Goal: Task Accomplishment & Management: Use online tool/utility

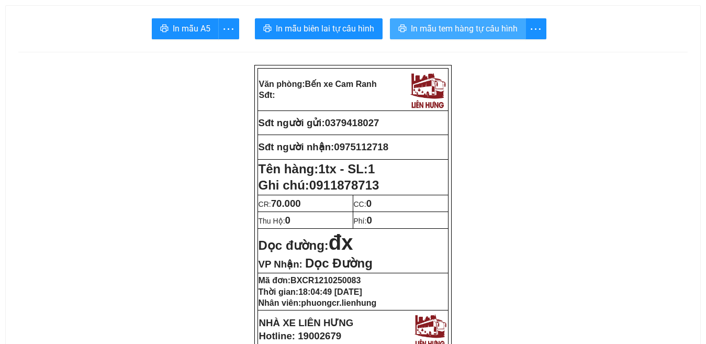
click at [470, 30] on span "In mẫu tem hàng tự cấu hình" at bounding box center [464, 28] width 107 height 13
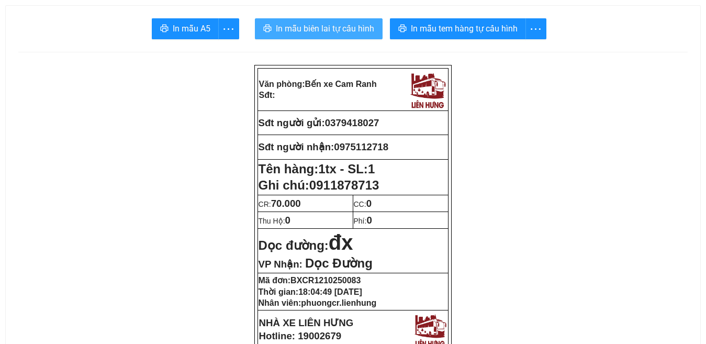
click at [324, 32] on span "In mẫu biên lai tự cấu hình" at bounding box center [325, 28] width 98 height 13
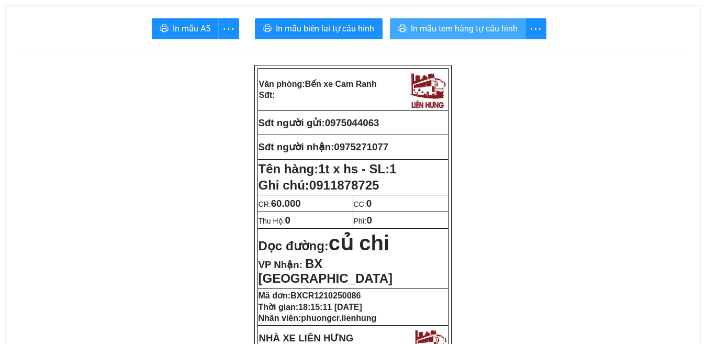
click at [452, 24] on span "In mẫu tem hàng tự cấu hình" at bounding box center [464, 28] width 107 height 13
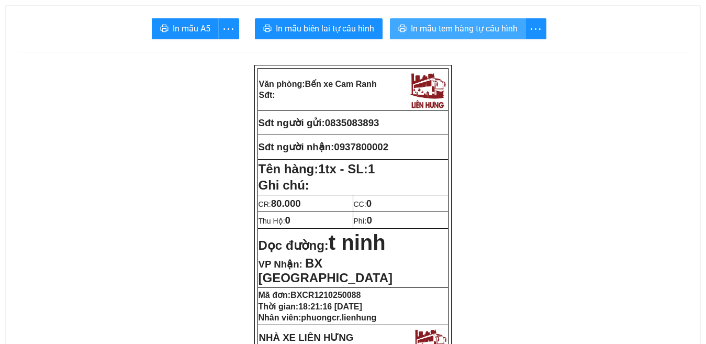
click at [482, 30] on span "In mẫu tem hàng tự cấu hình" at bounding box center [464, 28] width 107 height 13
